Goal: Find specific page/section: Find specific page/section

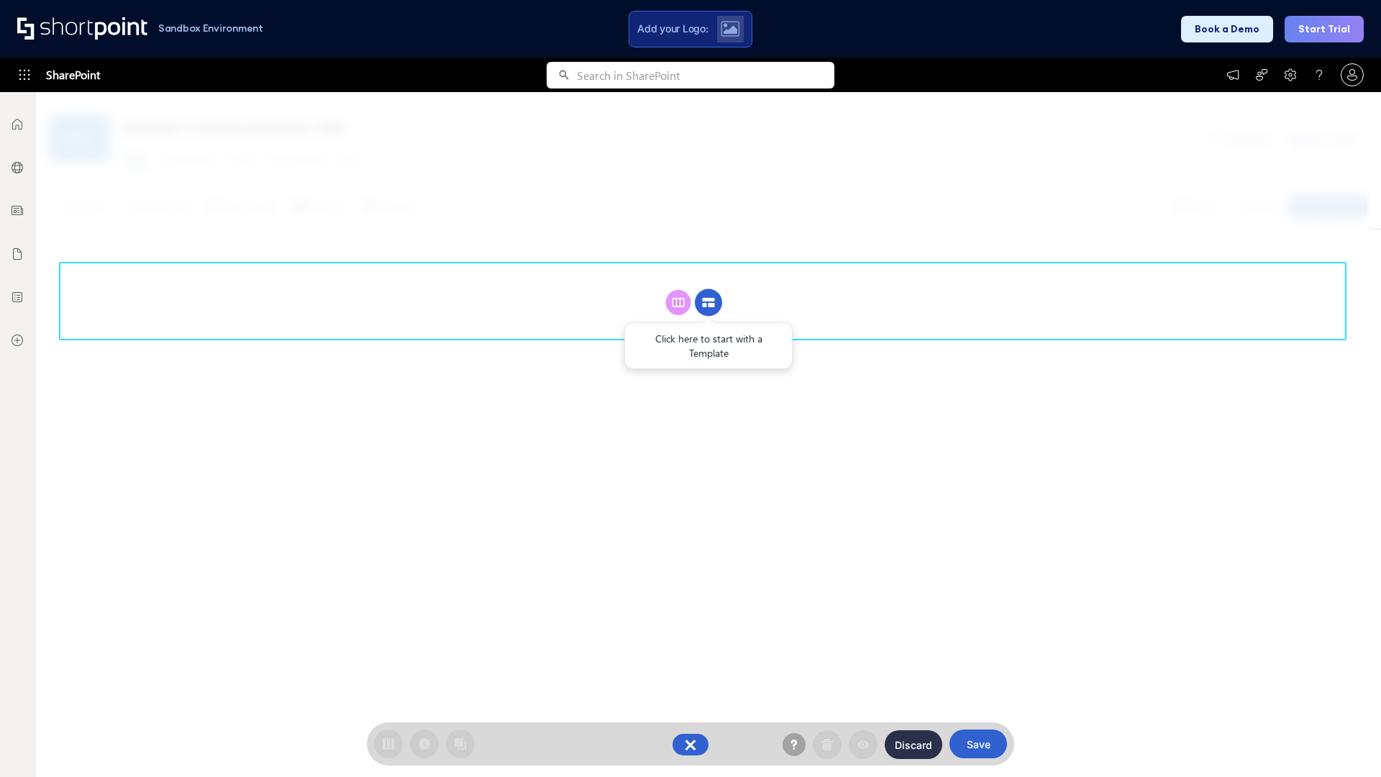
click at [709, 302] on circle at bounding box center [708, 302] width 27 height 27
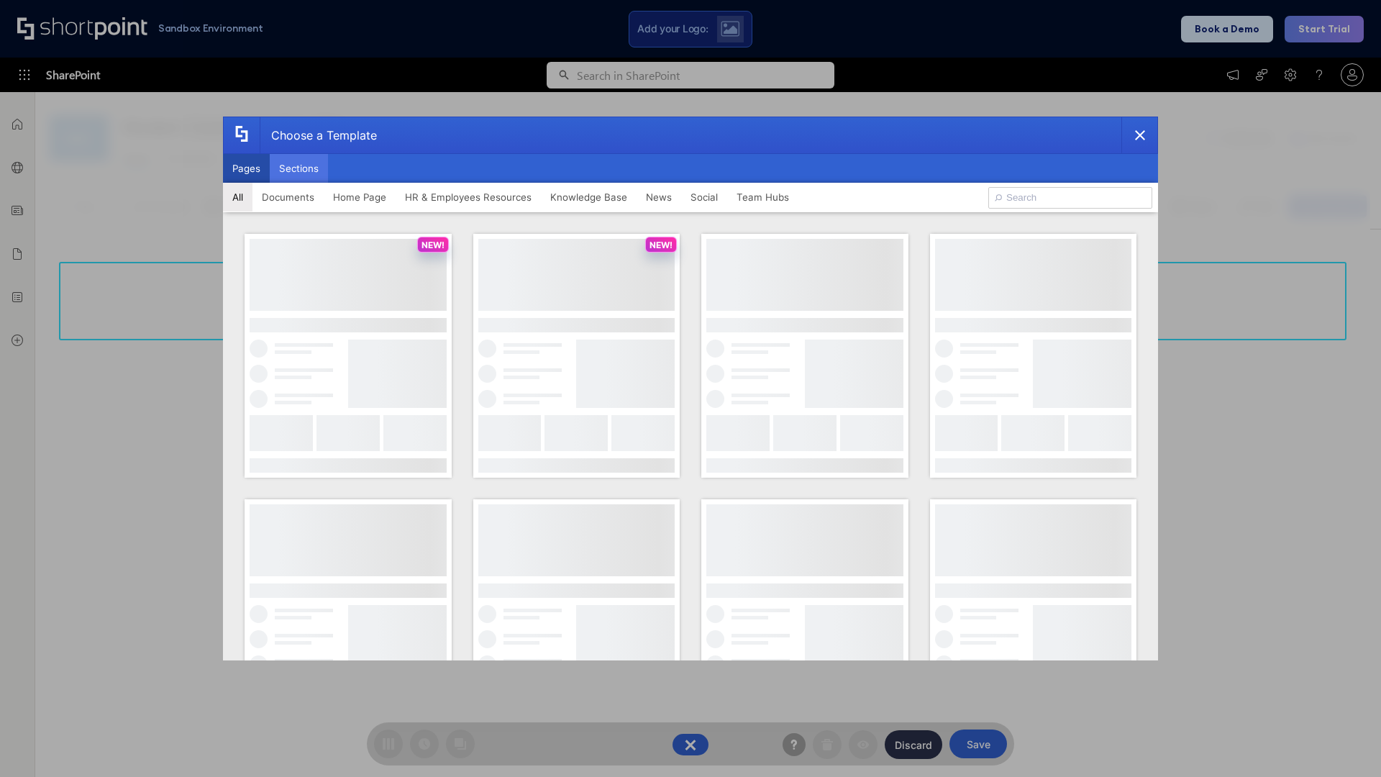
click at [299, 168] on button "Sections" at bounding box center [299, 168] width 58 height 29
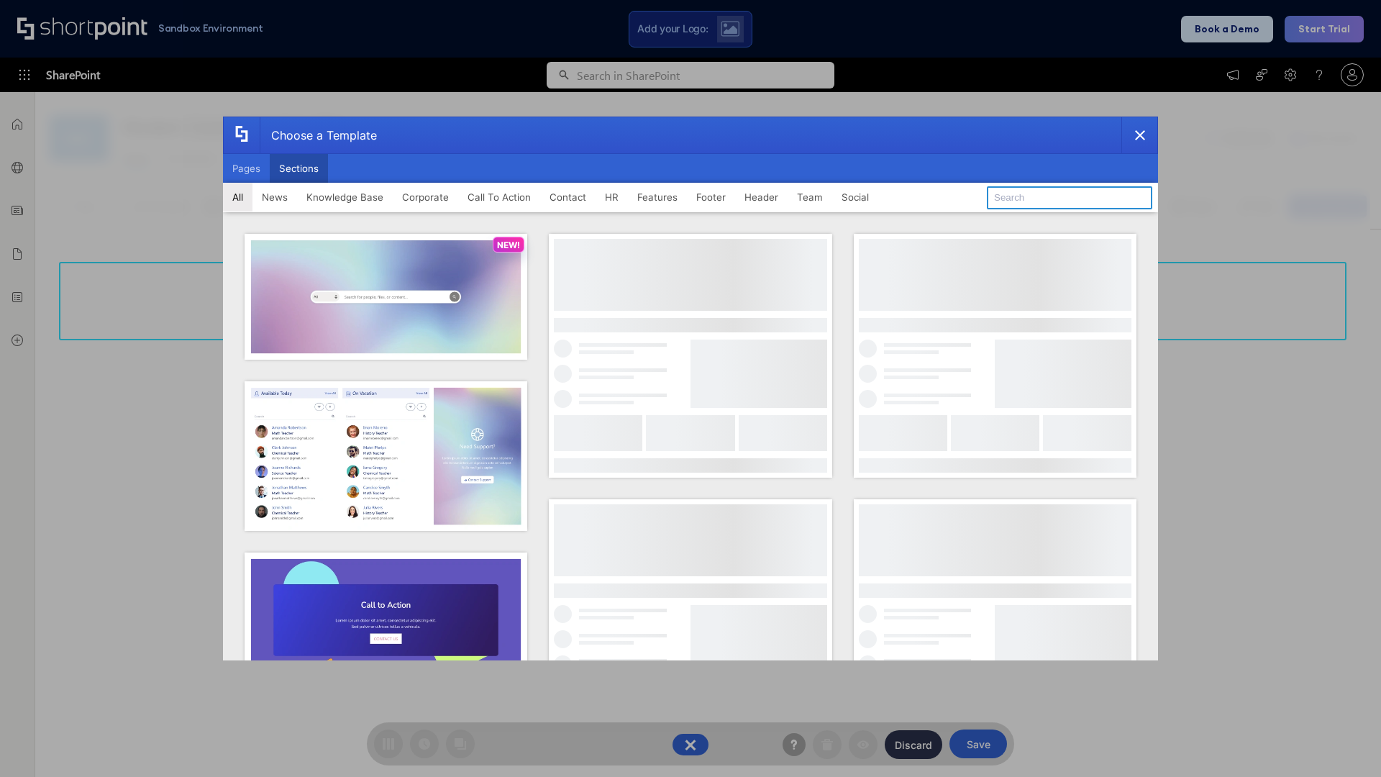
type input "Healthcare Header"
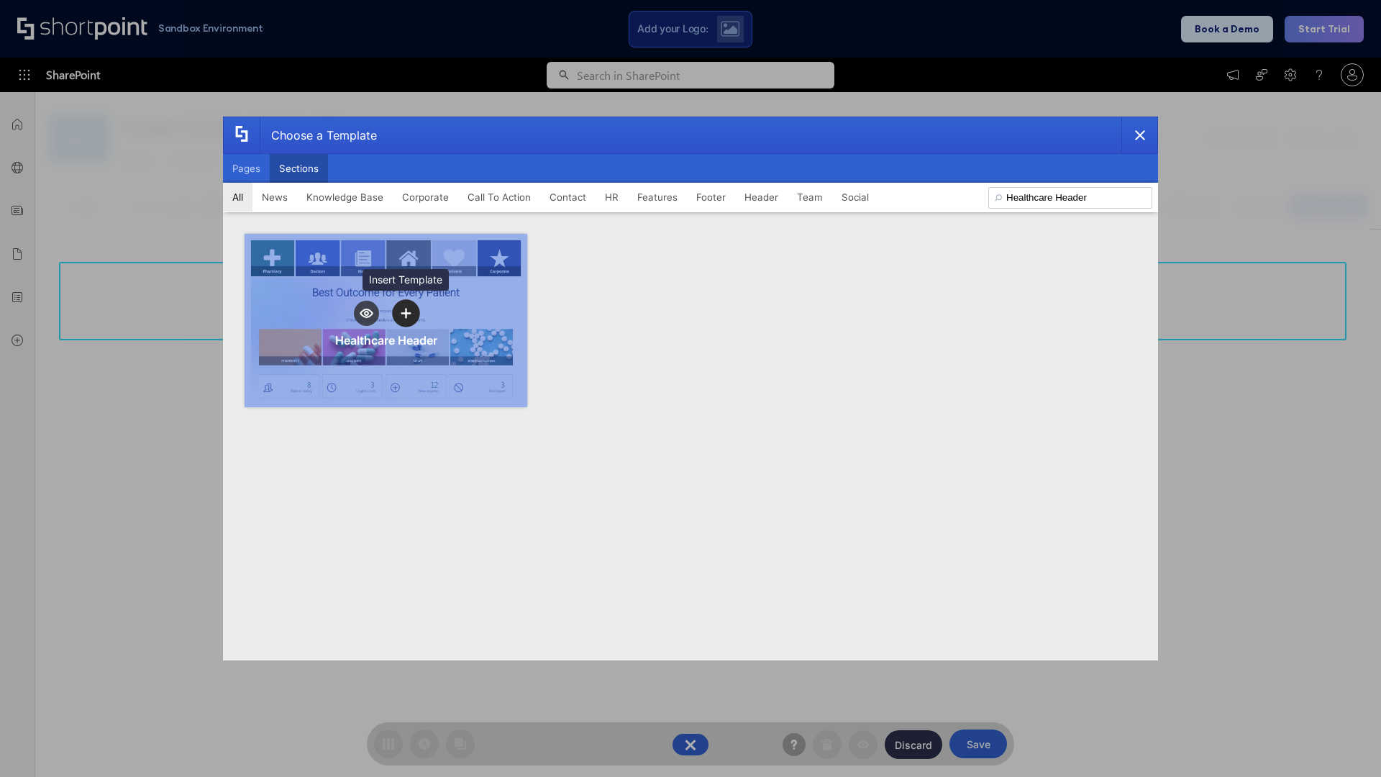
click at [406, 313] on icon "template selector" at bounding box center [406, 314] width 10 height 10
